Goal: Task Accomplishment & Management: Complete application form

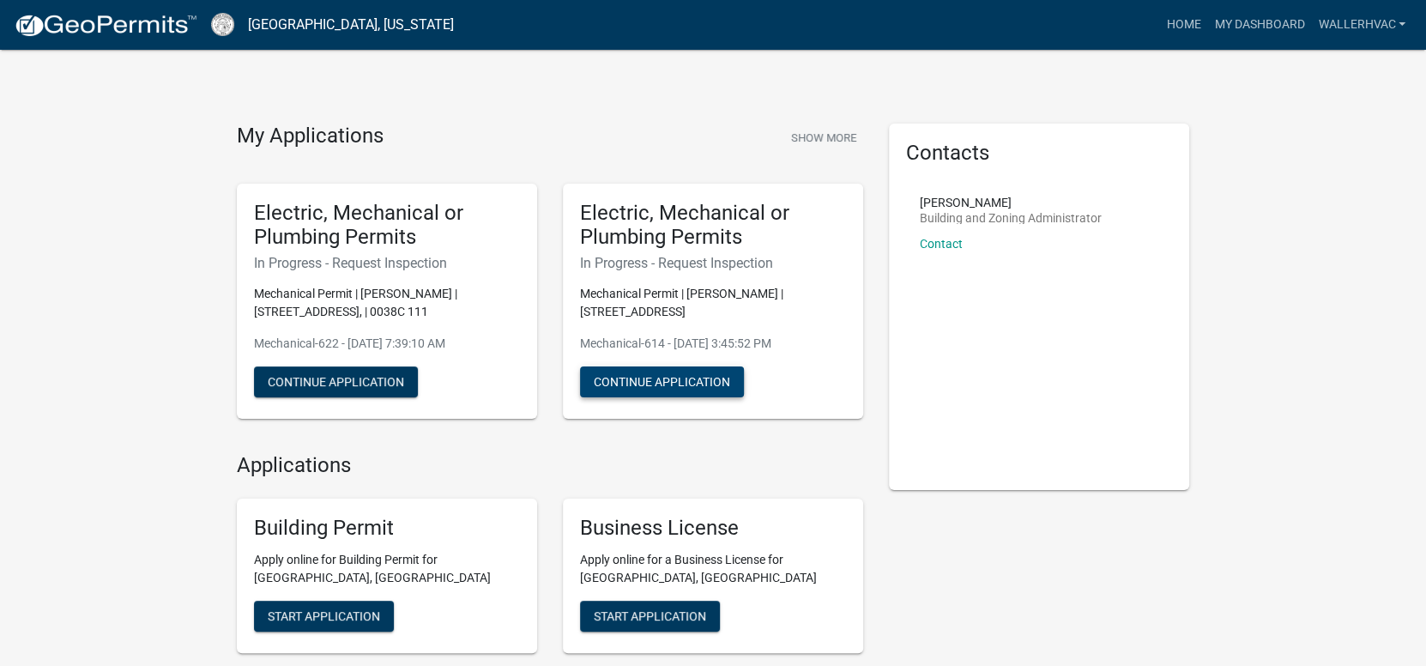
click at [666, 377] on button "Continue Application" at bounding box center [662, 381] width 164 height 31
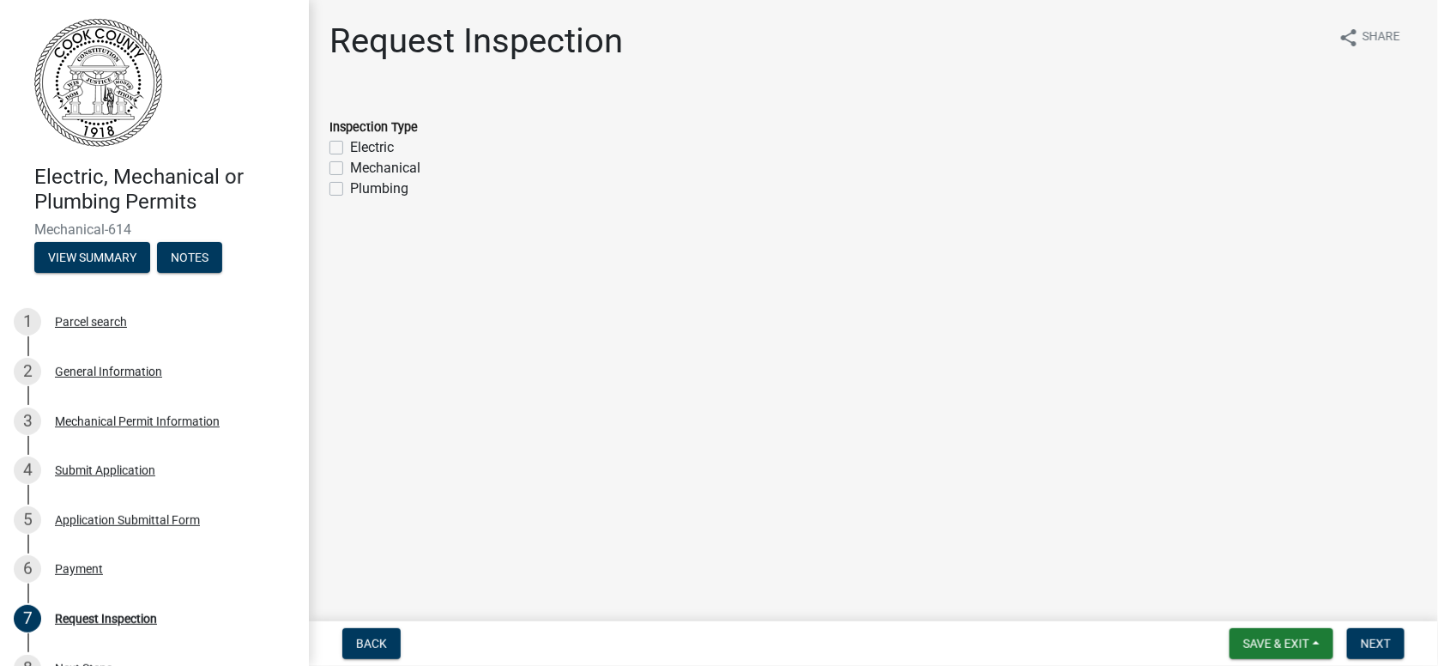
click at [350, 166] on label "Mechanical" at bounding box center [385, 168] width 70 height 21
click at [350, 166] on input "Mechanical" at bounding box center [355, 163] width 11 height 11
checkbox input "true"
checkbox input "false"
checkbox input "true"
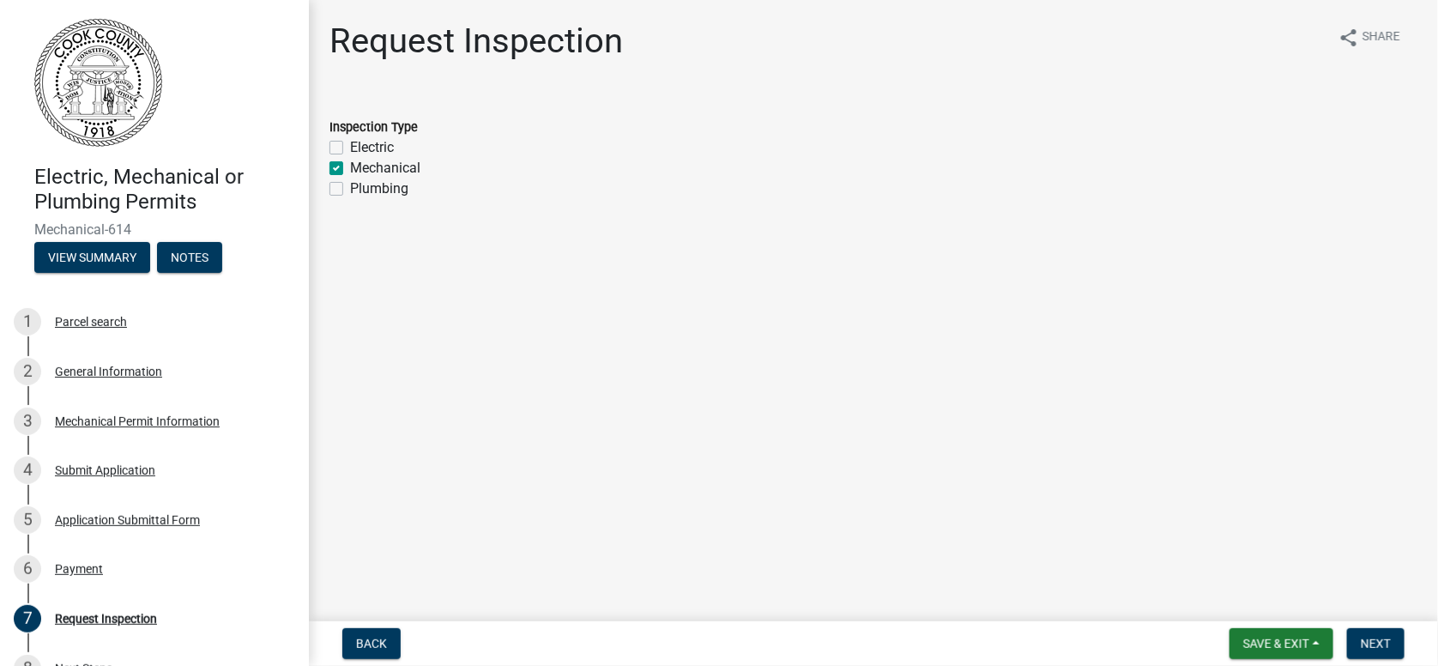
checkbox input "false"
click at [1376, 631] on button "Next" at bounding box center [1375, 643] width 57 height 31
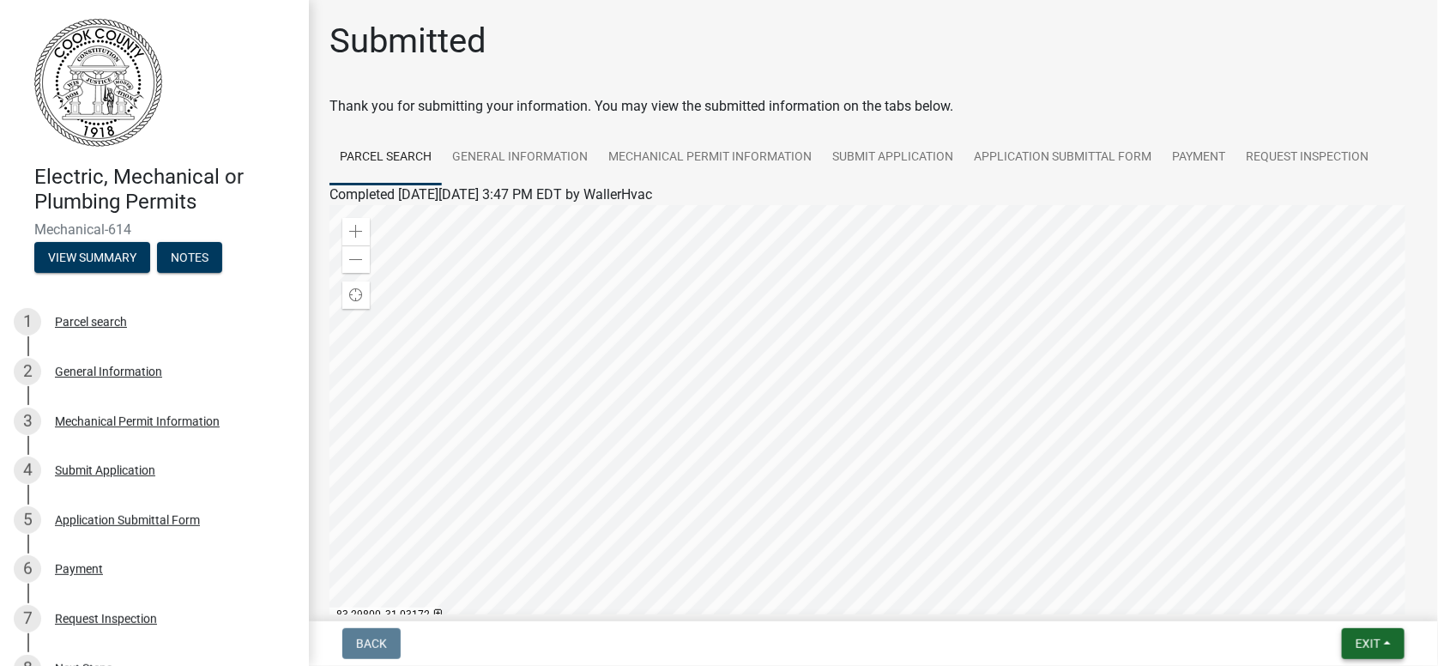
click at [1365, 639] on span "Exit" at bounding box center [1367, 644] width 25 height 14
click at [1319, 589] on button "Save & Exit" at bounding box center [1335, 598] width 137 height 41
